Goal: Task Accomplishment & Management: Use online tool/utility

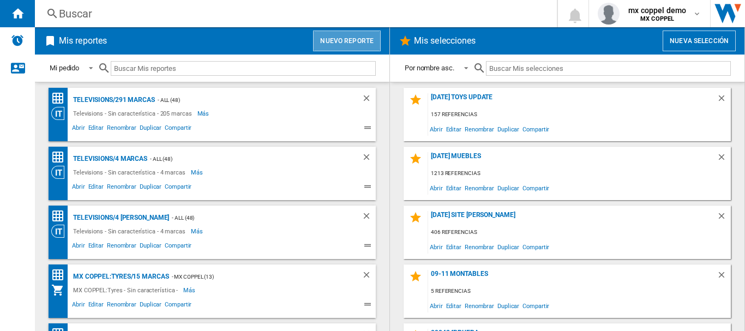
click at [361, 46] on button "Nuevo reporte" at bounding box center [347, 41] width 68 height 21
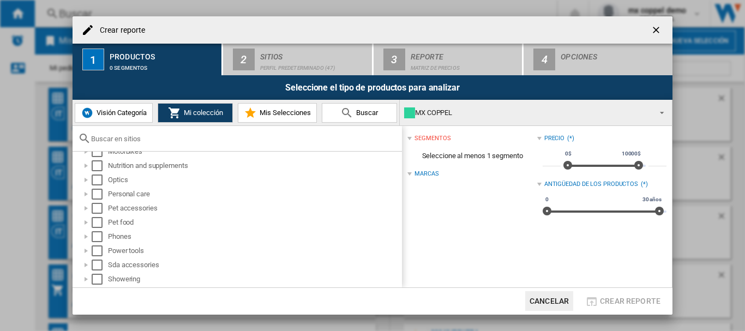
scroll to position [664, 0]
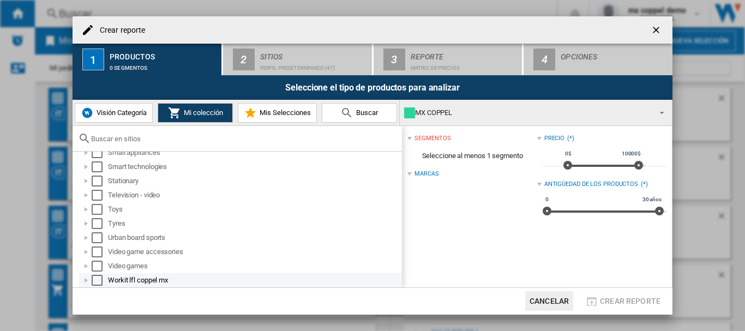
click at [93, 281] on div "Select" at bounding box center [97, 280] width 11 height 11
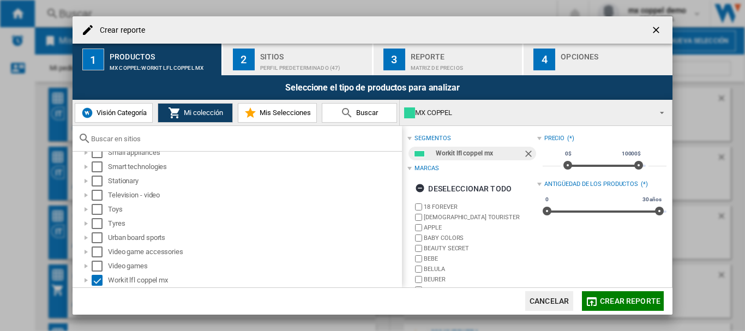
click at [655, 26] on ng-md-icon "getI18NText('BUTTONS.CLOSE_DIALOG')" at bounding box center [657, 31] width 13 height 13
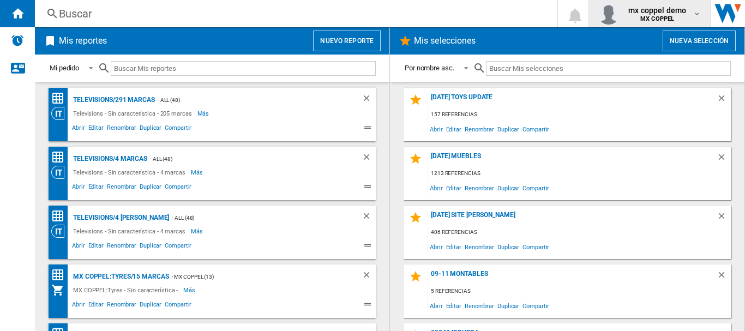
click at [660, 14] on span "mx coppel demo" at bounding box center [658, 10] width 58 height 11
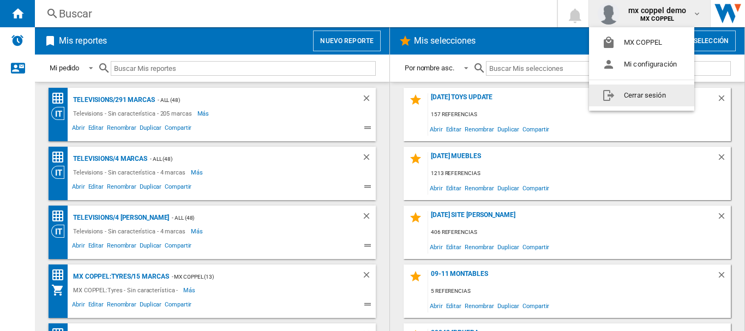
click at [632, 97] on button "Cerrar sesión" at bounding box center [641, 96] width 105 height 22
